Goal: Information Seeking & Learning: Find specific fact

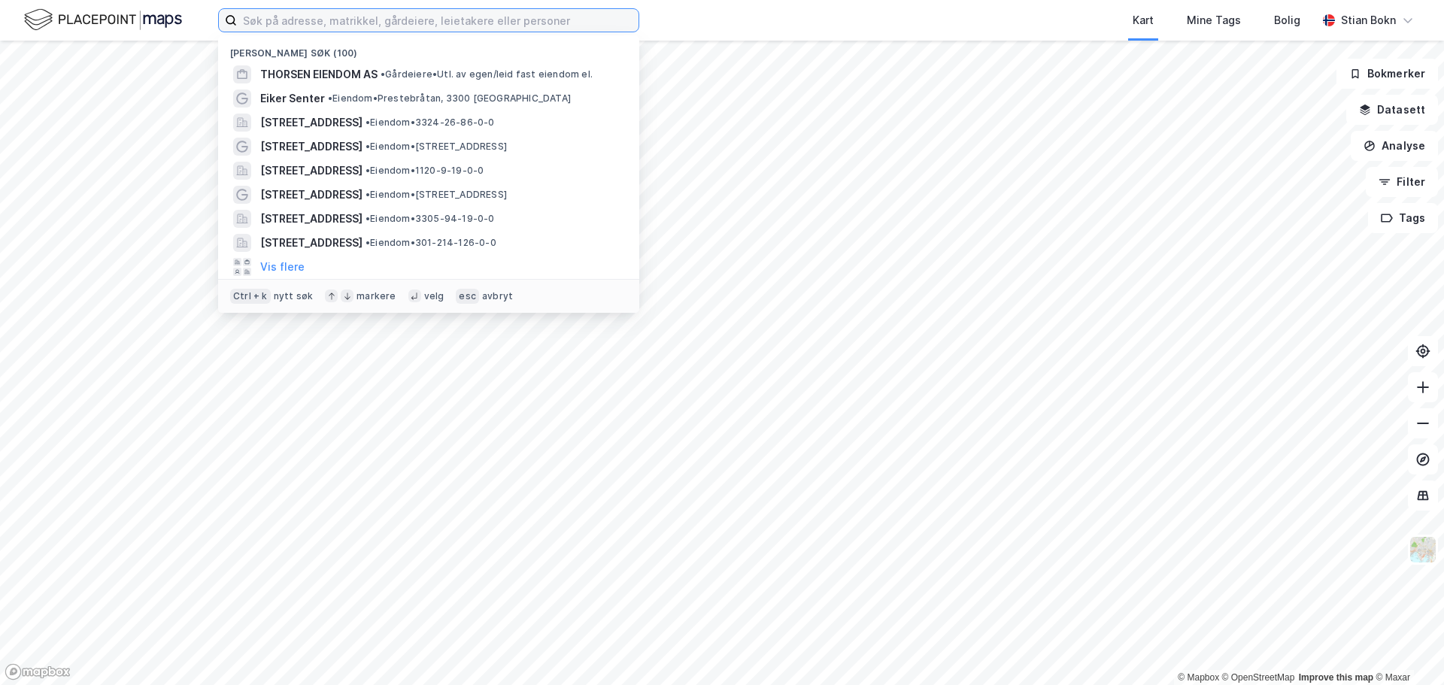
click at [472, 17] on input at bounding box center [438, 20] width 402 height 23
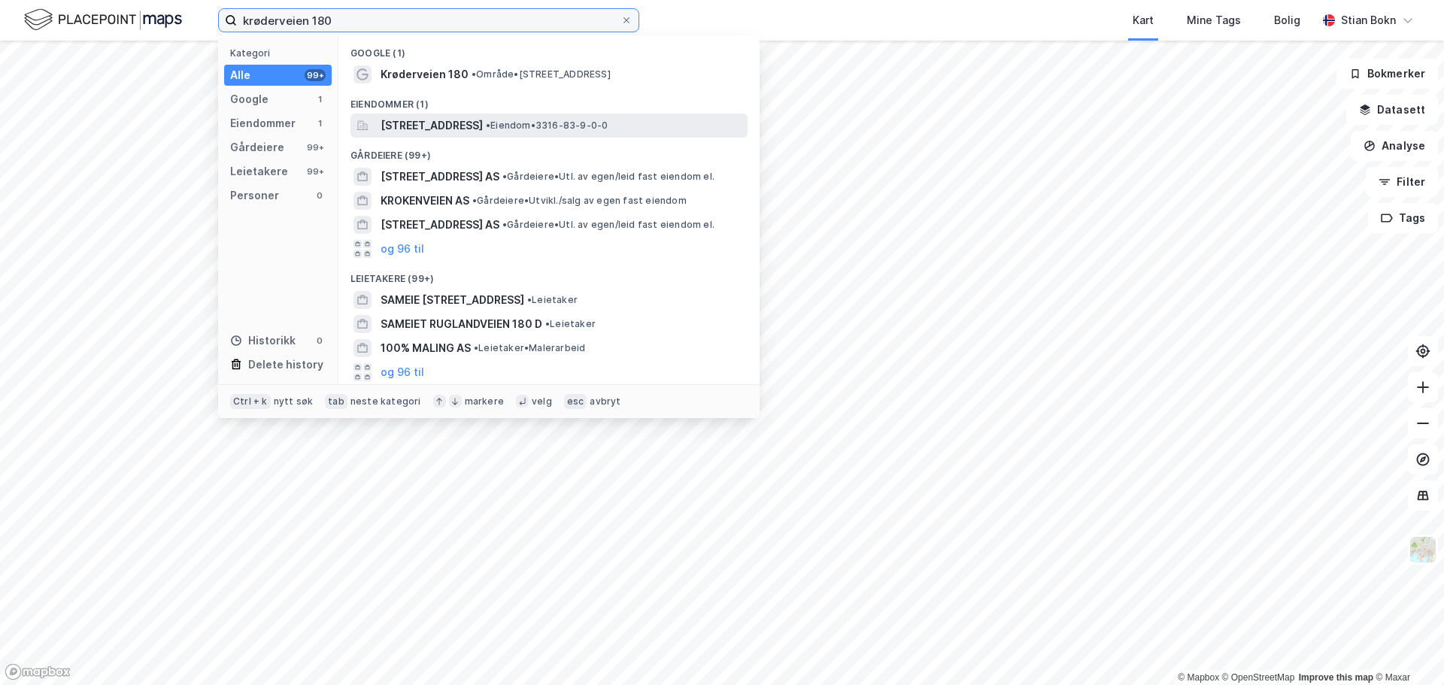
type input "krøderveien 180"
click at [481, 120] on span "Krøderveien 180, 3370, VIKERSUND, MODUM" at bounding box center [431, 126] width 102 height 18
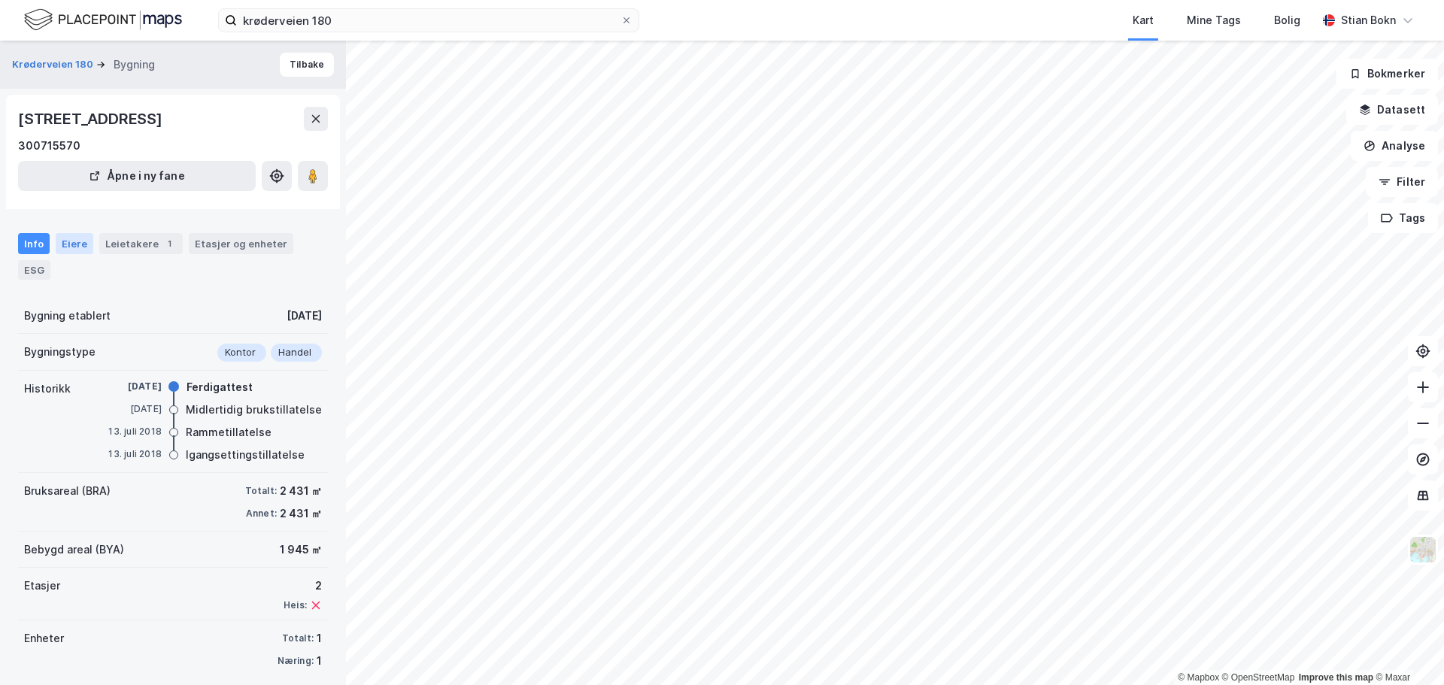
click at [78, 233] on div "Eiere" at bounding box center [75, 243] width 38 height 21
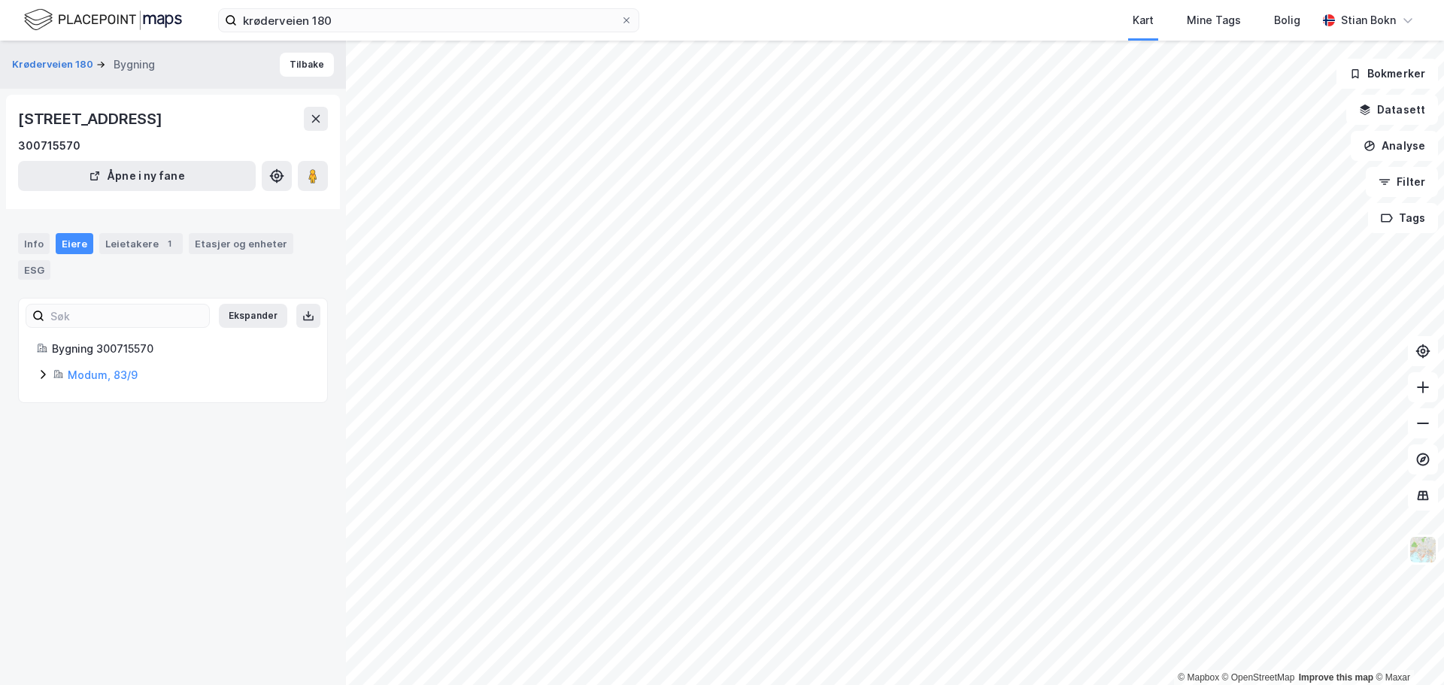
click at [45, 376] on icon at bounding box center [43, 374] width 12 height 12
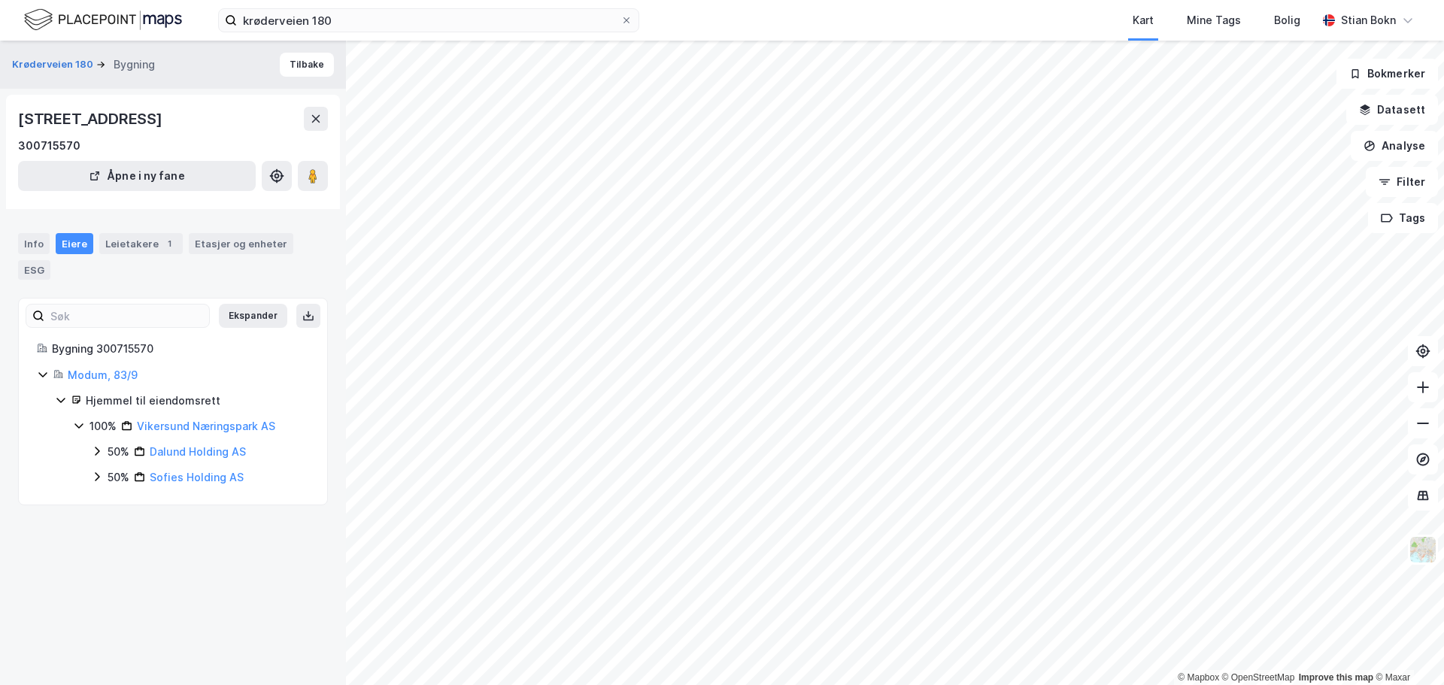
click at [94, 450] on icon at bounding box center [97, 451] width 12 height 12
click at [95, 503] on icon at bounding box center [97, 502] width 12 height 12
